Goal: Transaction & Acquisition: Download file/media

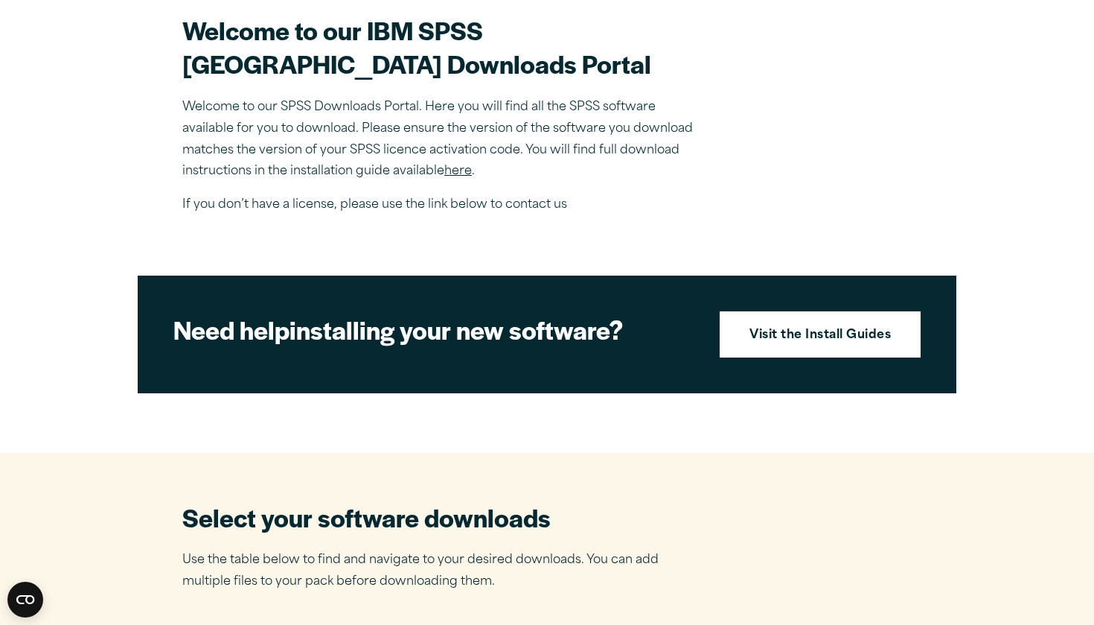
scroll to position [462, 0]
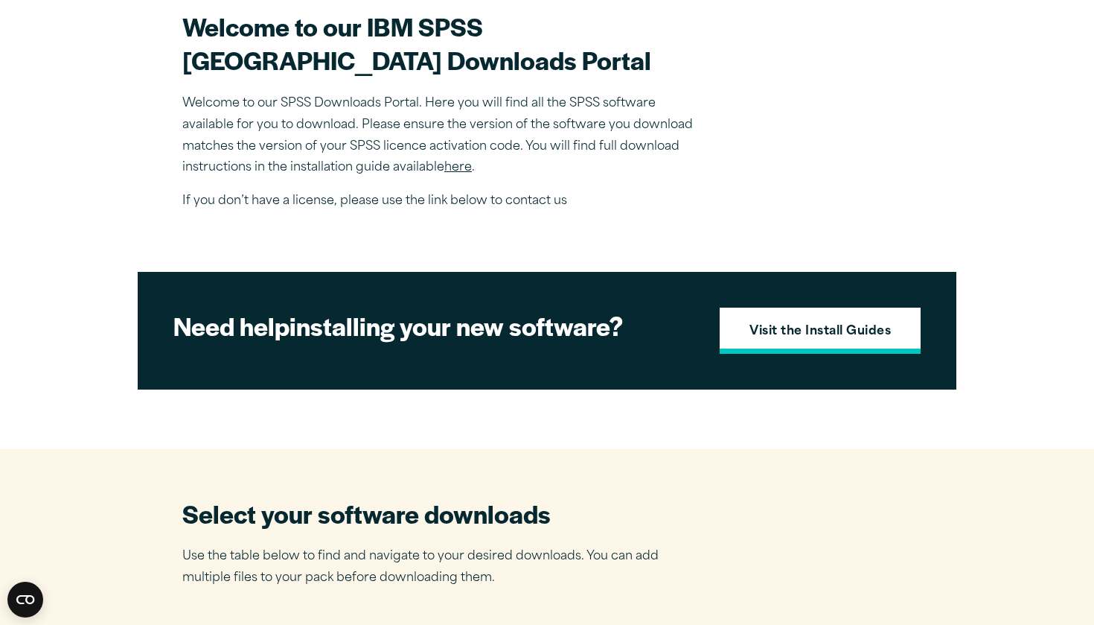
click at [750, 342] on strong "Visit the Install Guides" at bounding box center [820, 331] width 141 height 19
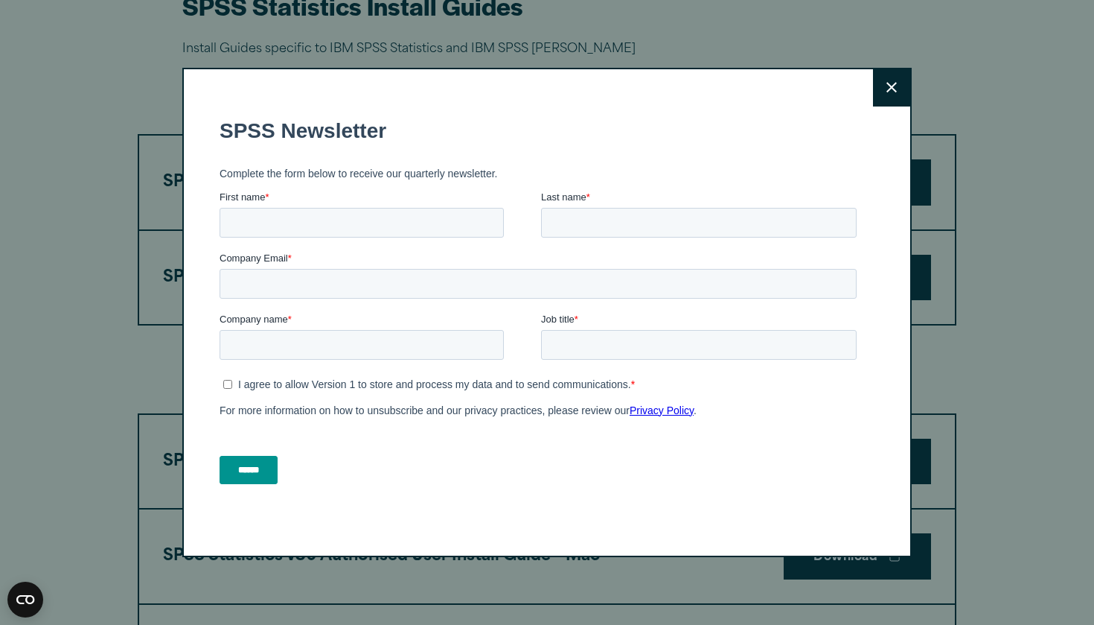
scroll to position [757, 0]
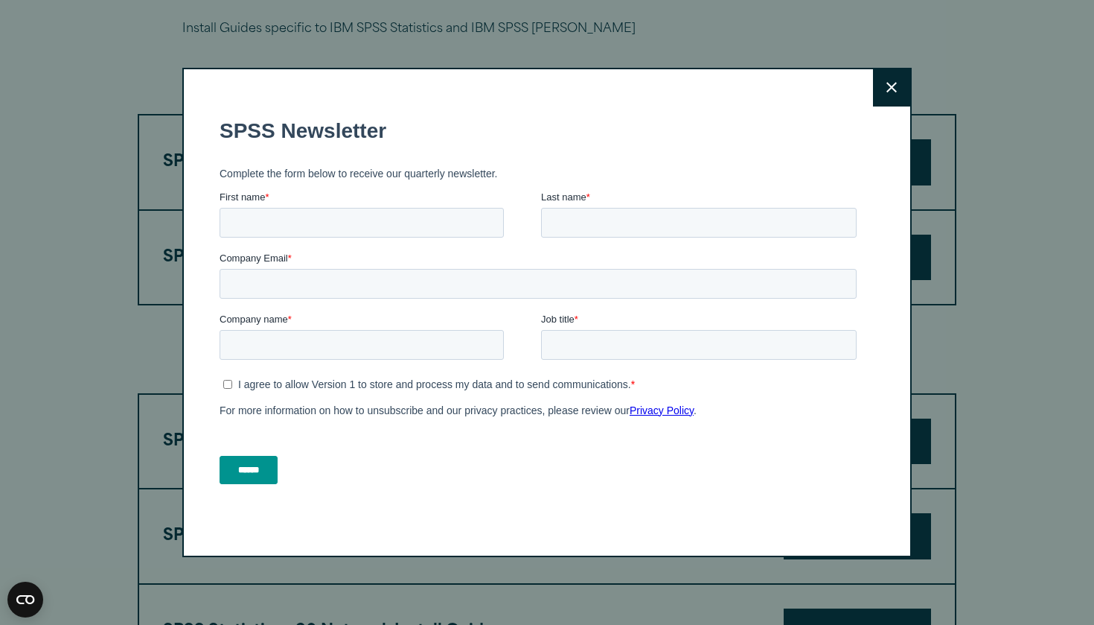
click at [894, 87] on icon at bounding box center [892, 87] width 10 height 11
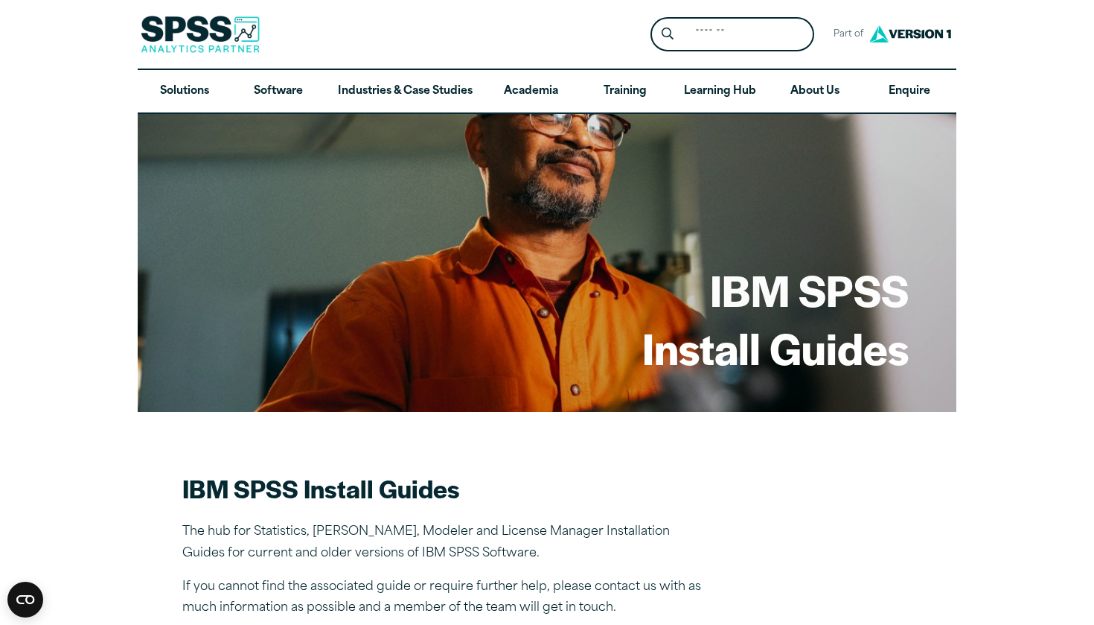
scroll to position [0, 0]
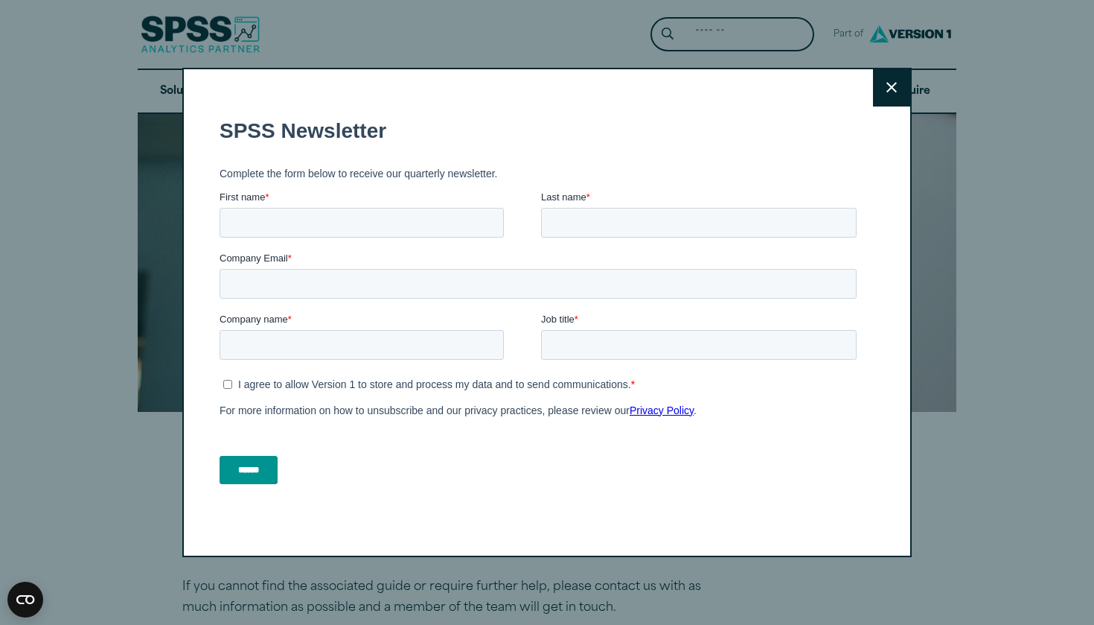
click at [892, 80] on button "Close" at bounding box center [891, 87] width 37 height 37
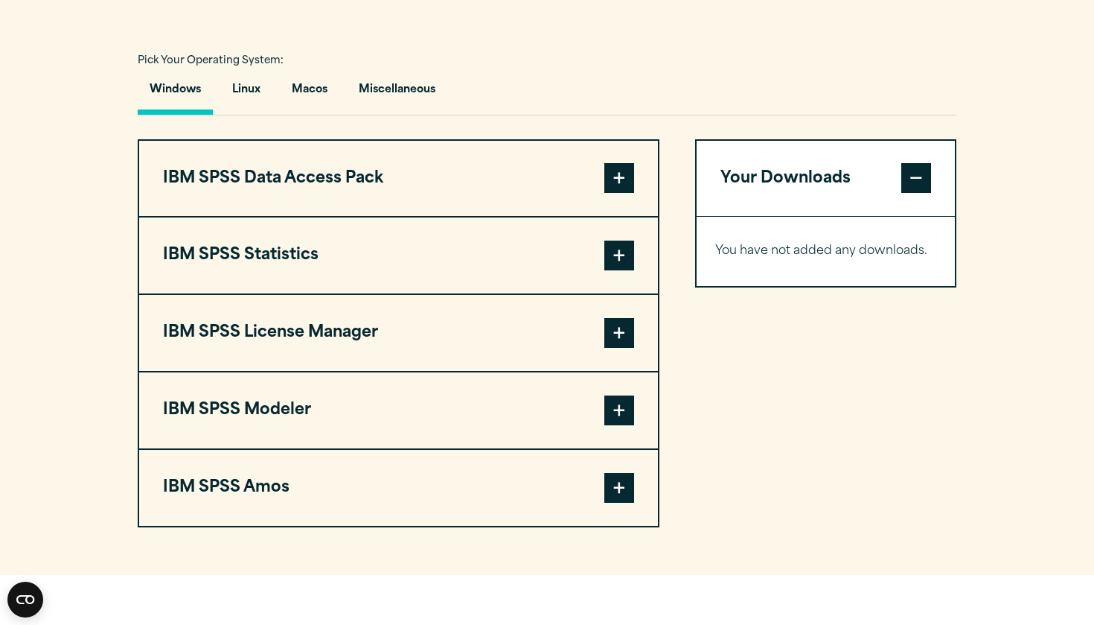
scroll to position [1053, 0]
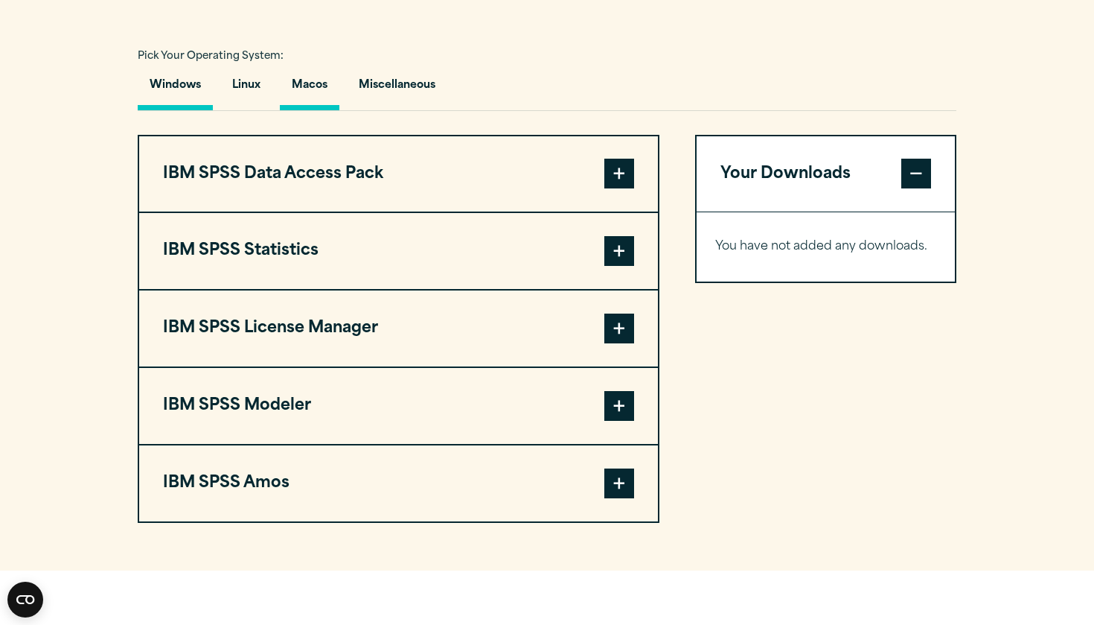
click at [313, 110] on button "Macos" at bounding box center [310, 89] width 60 height 42
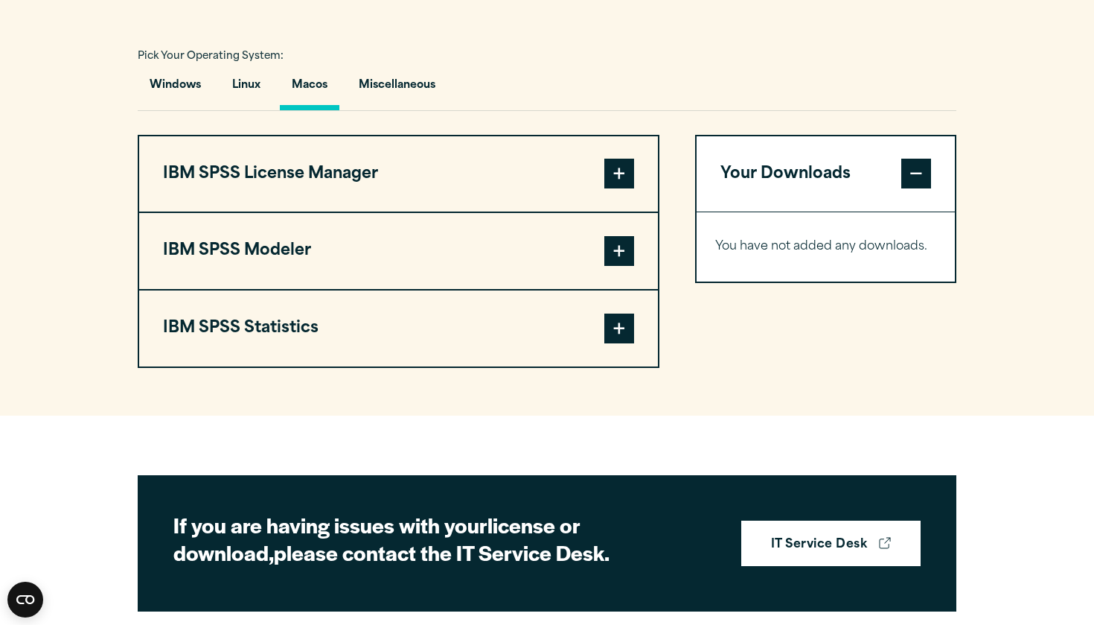
click at [621, 343] on span at bounding box center [619, 328] width 30 height 30
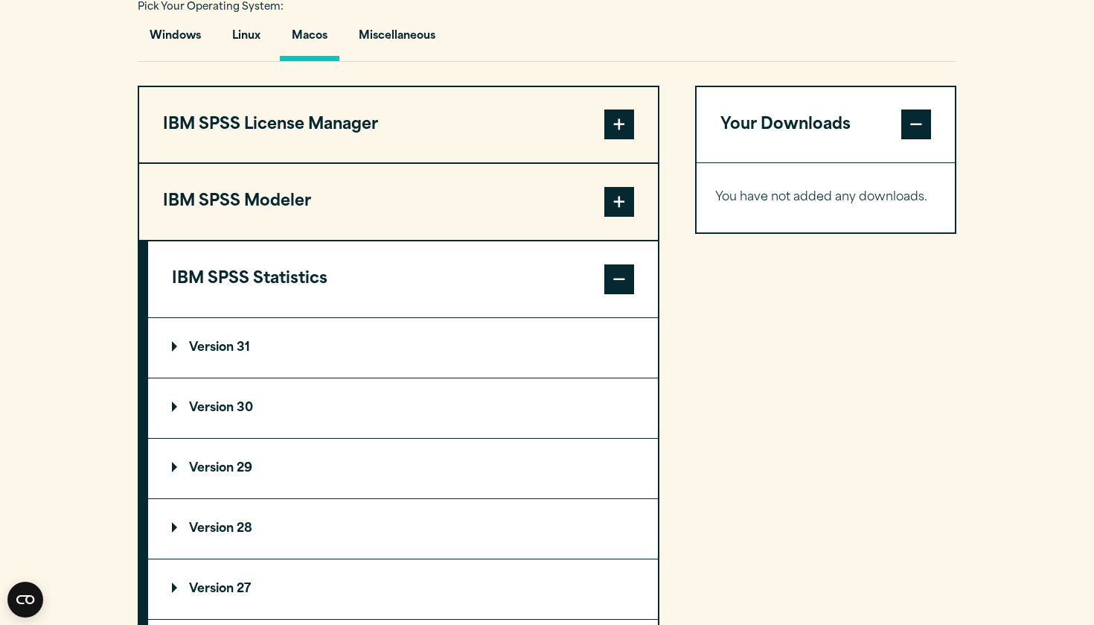
scroll to position [1110, 0]
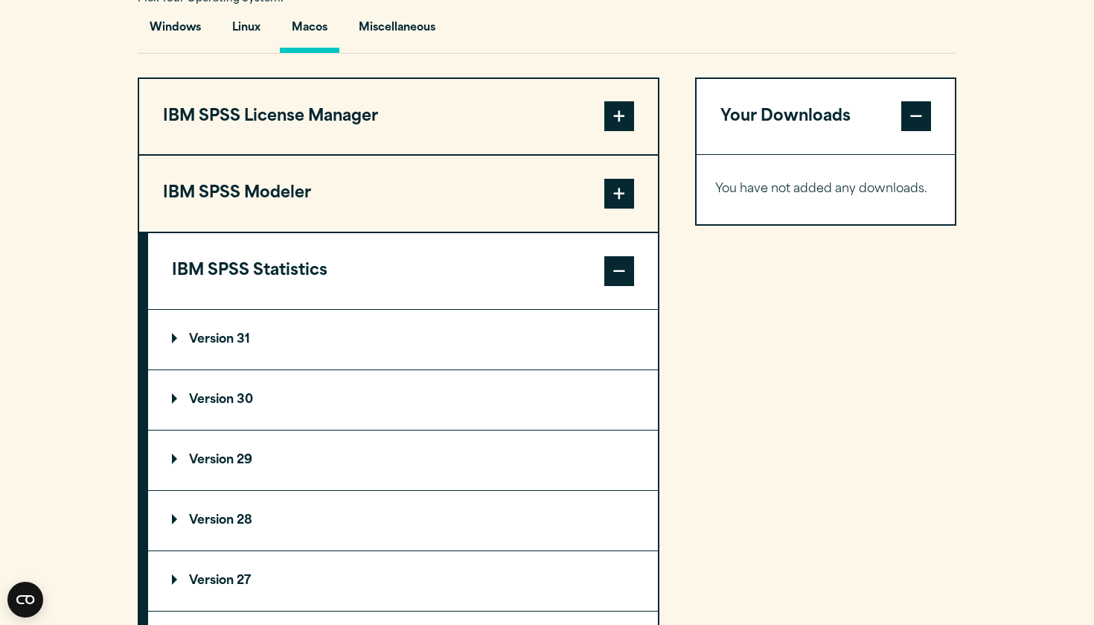
click at [512, 430] on summary "Version 30" at bounding box center [403, 400] width 510 height 60
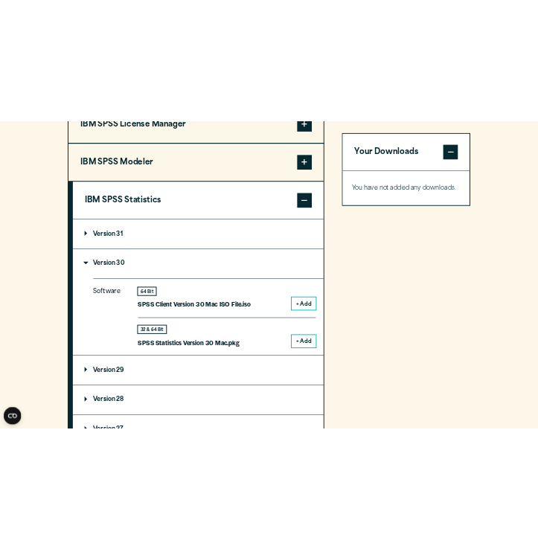
scroll to position [1250, 0]
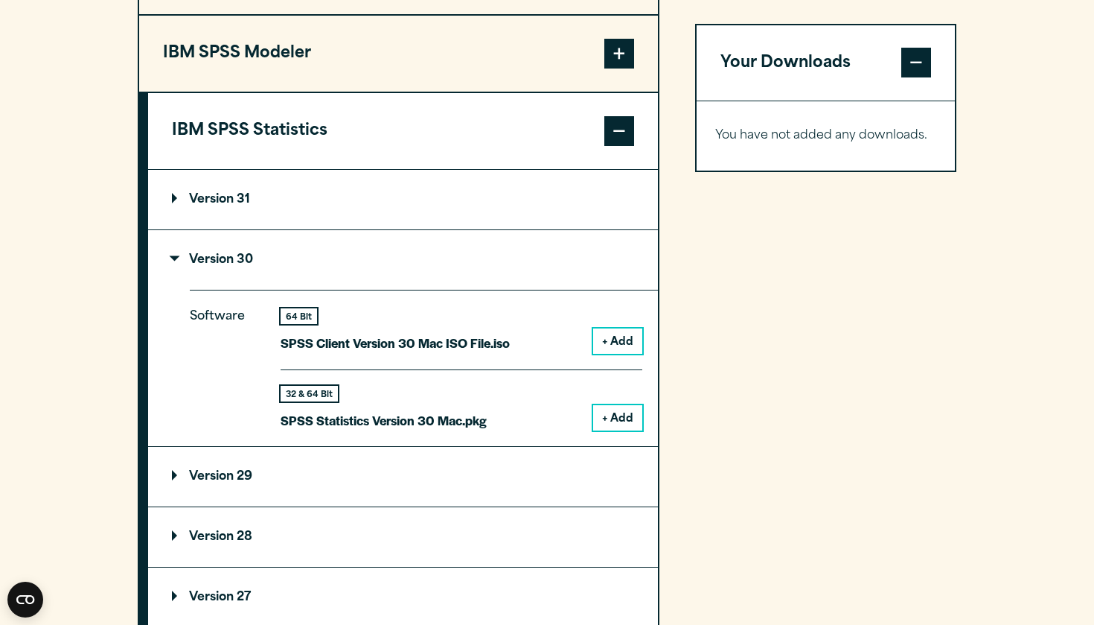
click at [626, 430] on button "+ Add" at bounding box center [617, 417] width 49 height 25
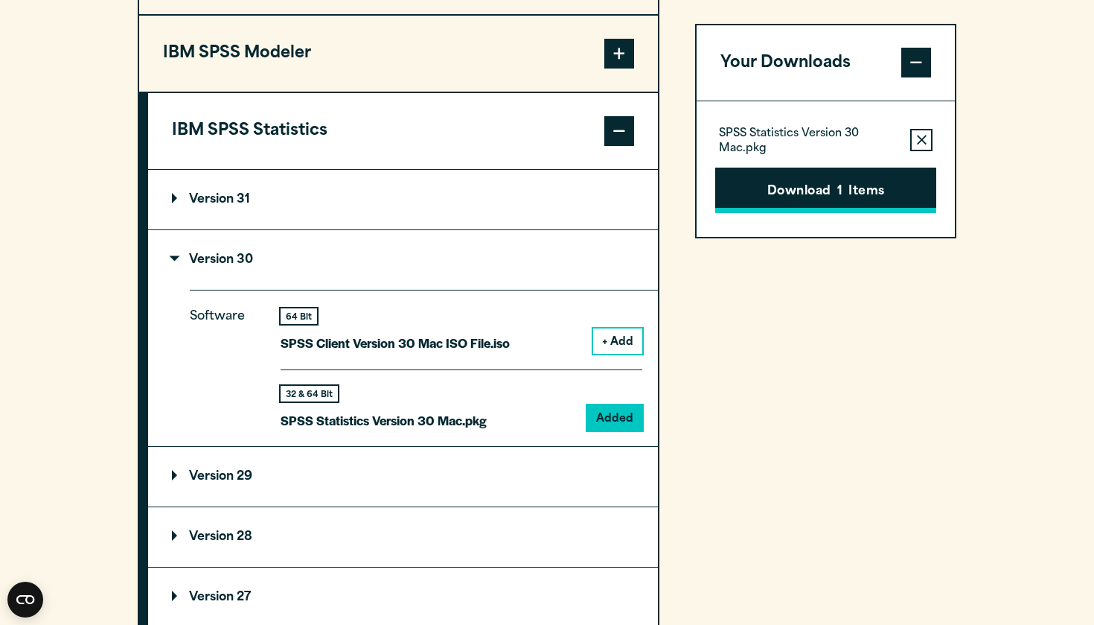
click at [791, 174] on button "Download 1 Items" at bounding box center [825, 190] width 221 height 46
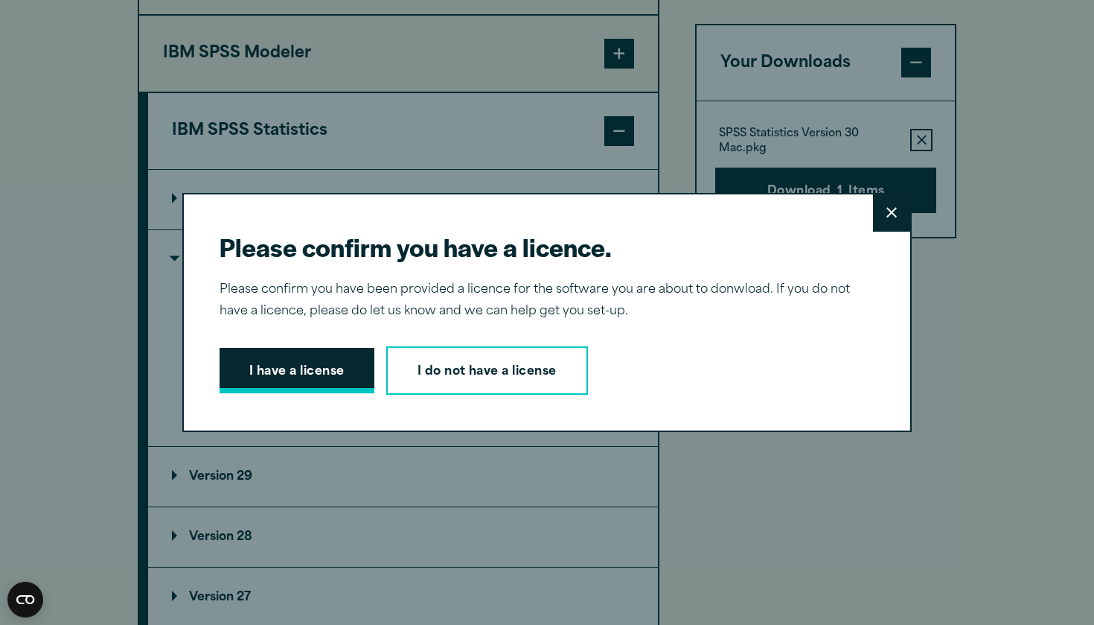
click at [345, 374] on button "I have a license" at bounding box center [297, 371] width 155 height 46
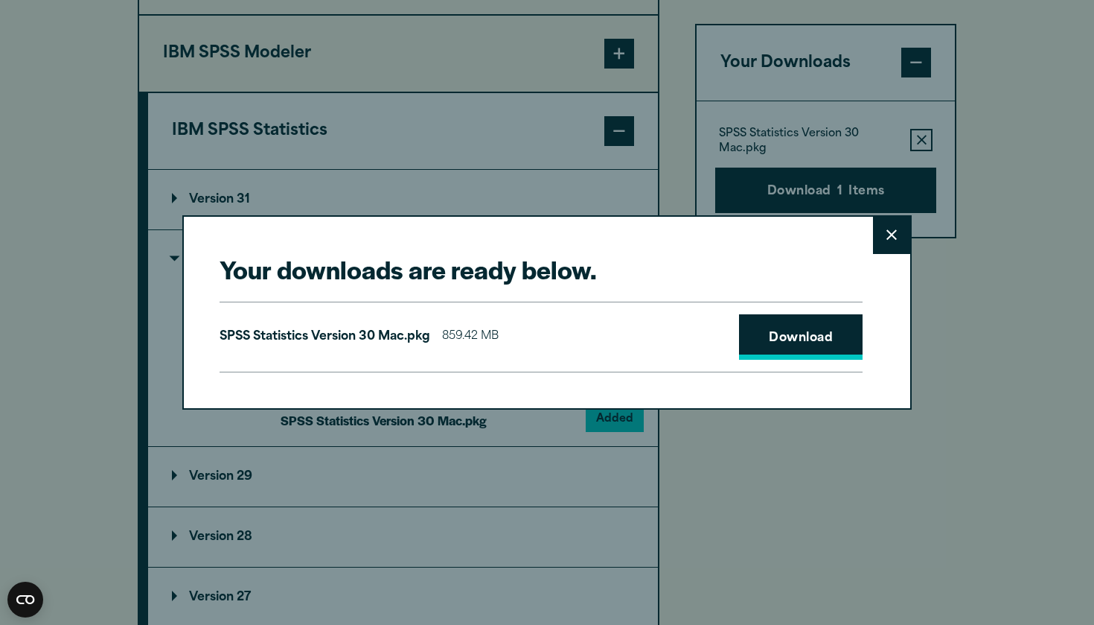
click at [776, 322] on link "Download" at bounding box center [801, 337] width 124 height 46
click at [799, 342] on link "Download" at bounding box center [801, 337] width 124 height 46
click at [887, 232] on icon at bounding box center [892, 234] width 10 height 11
